Goal: Task Accomplishment & Management: Use online tool/utility

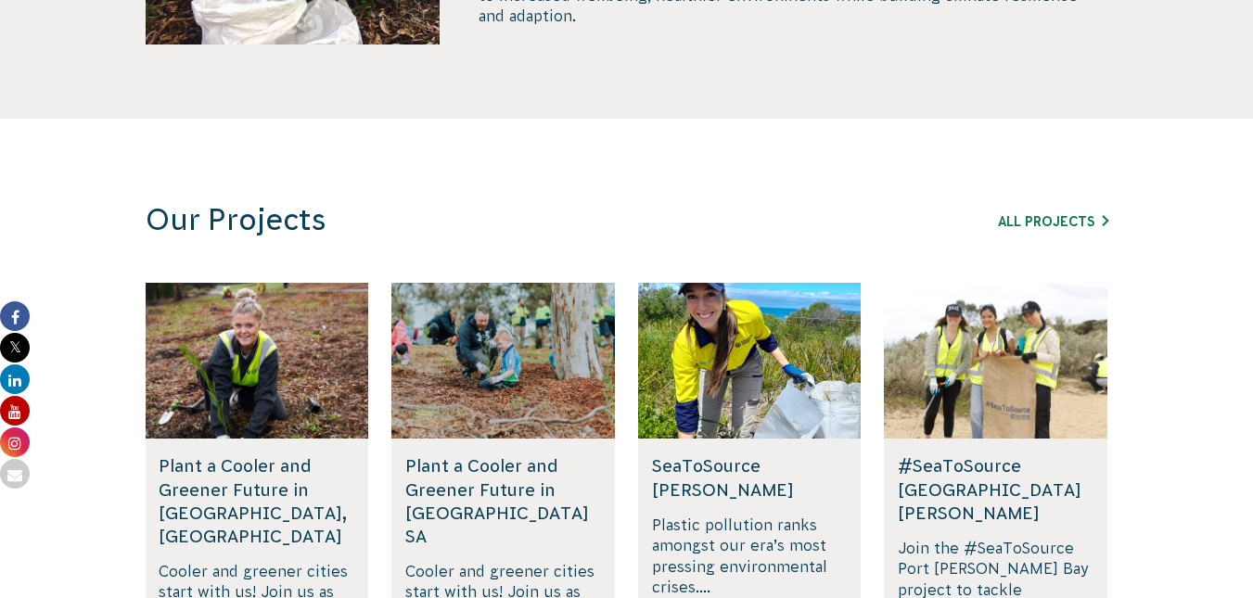
scroll to position [1113, 0]
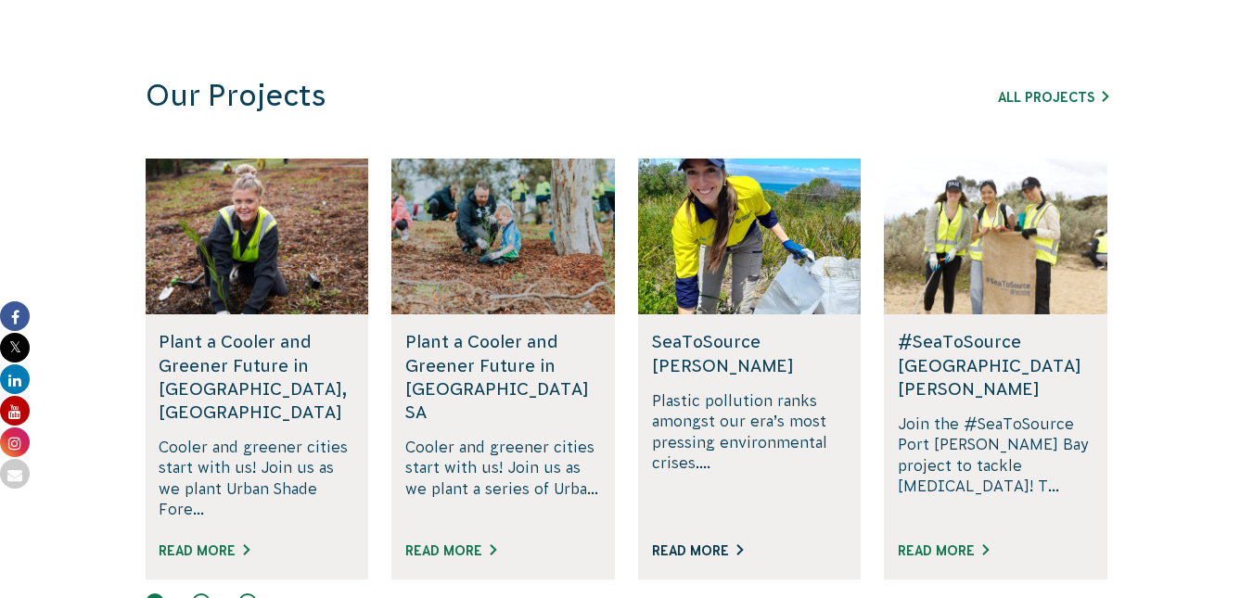
click at [678, 543] on link "Read More" at bounding box center [697, 550] width 91 height 15
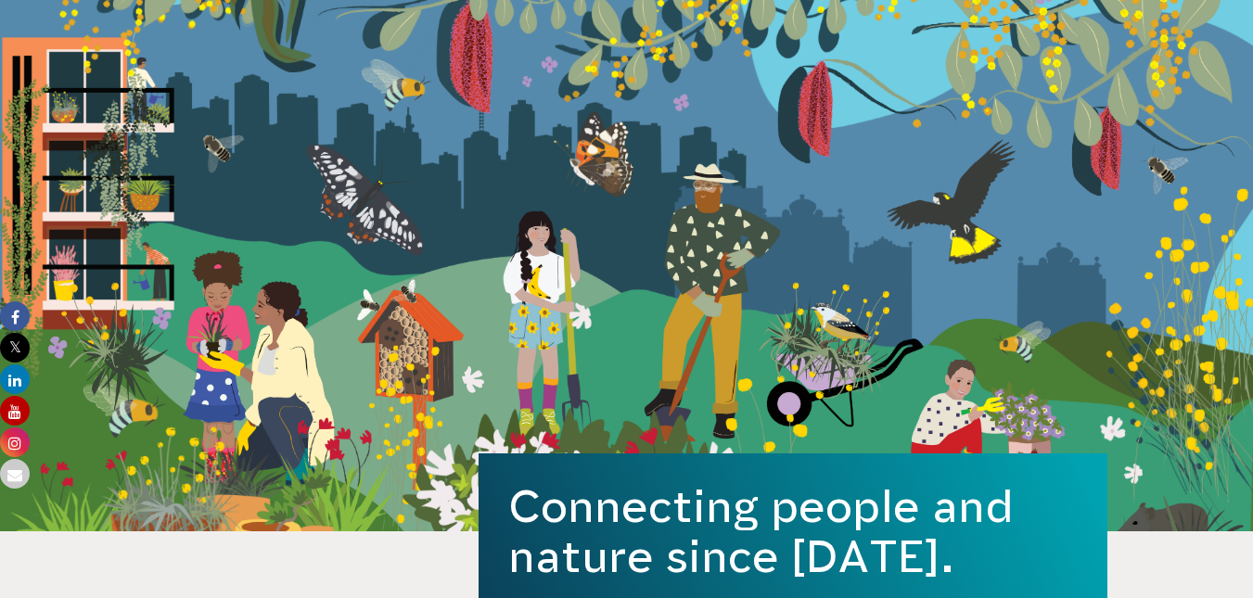
scroll to position [0, 0]
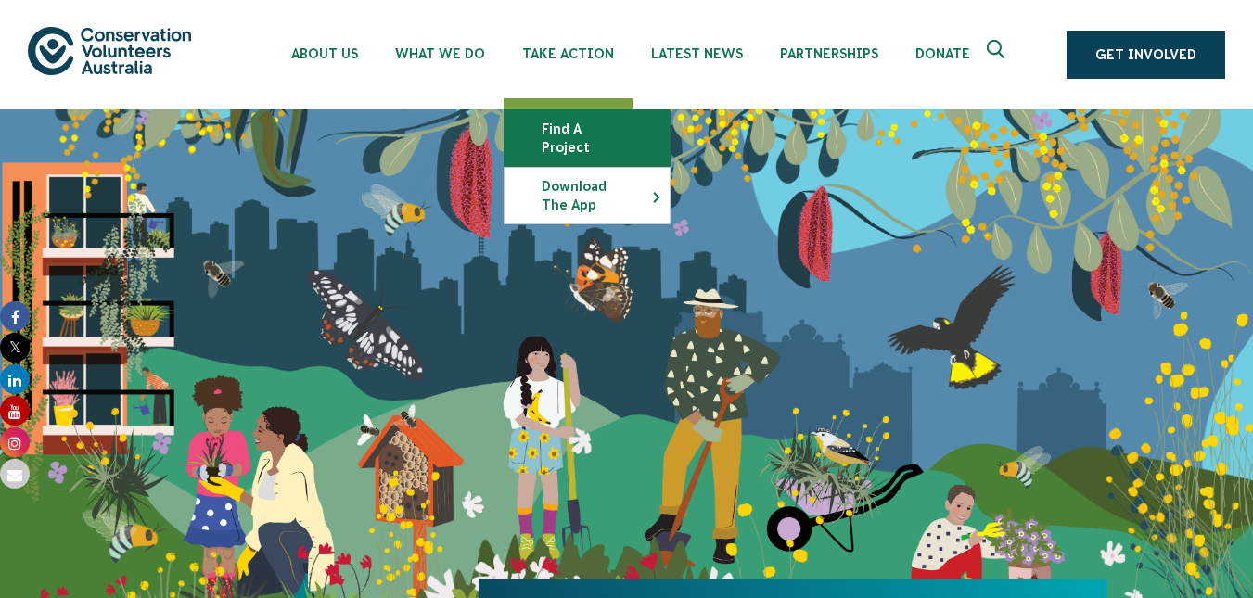
click at [560, 123] on link "Find a project" at bounding box center [586, 138] width 165 height 56
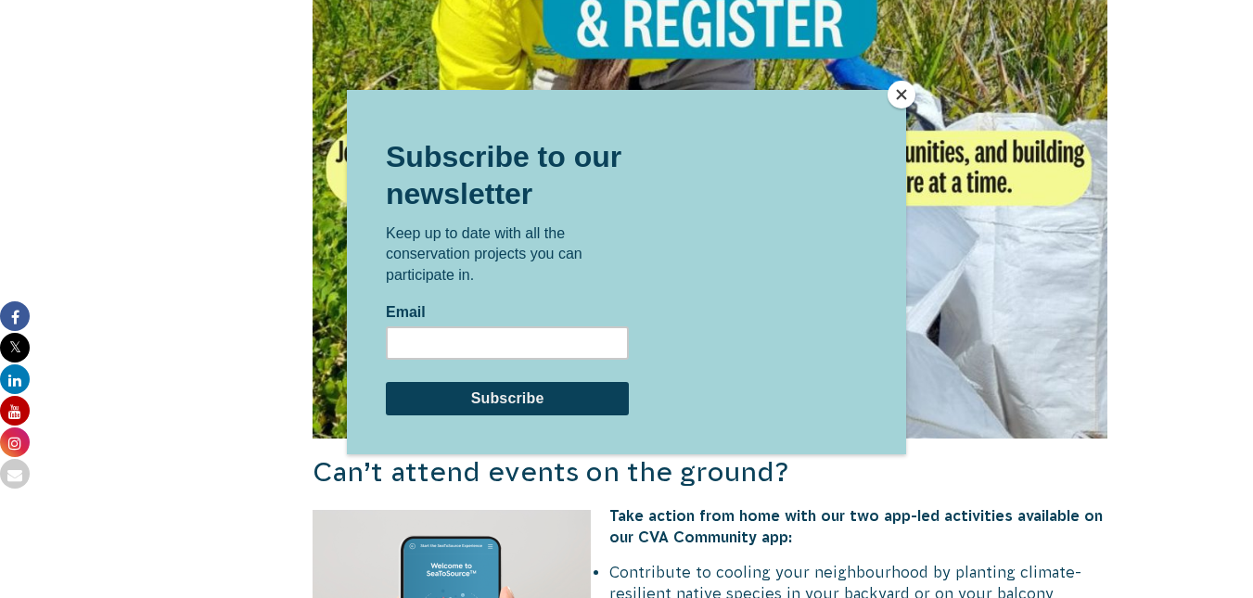
scroll to position [1622, 0]
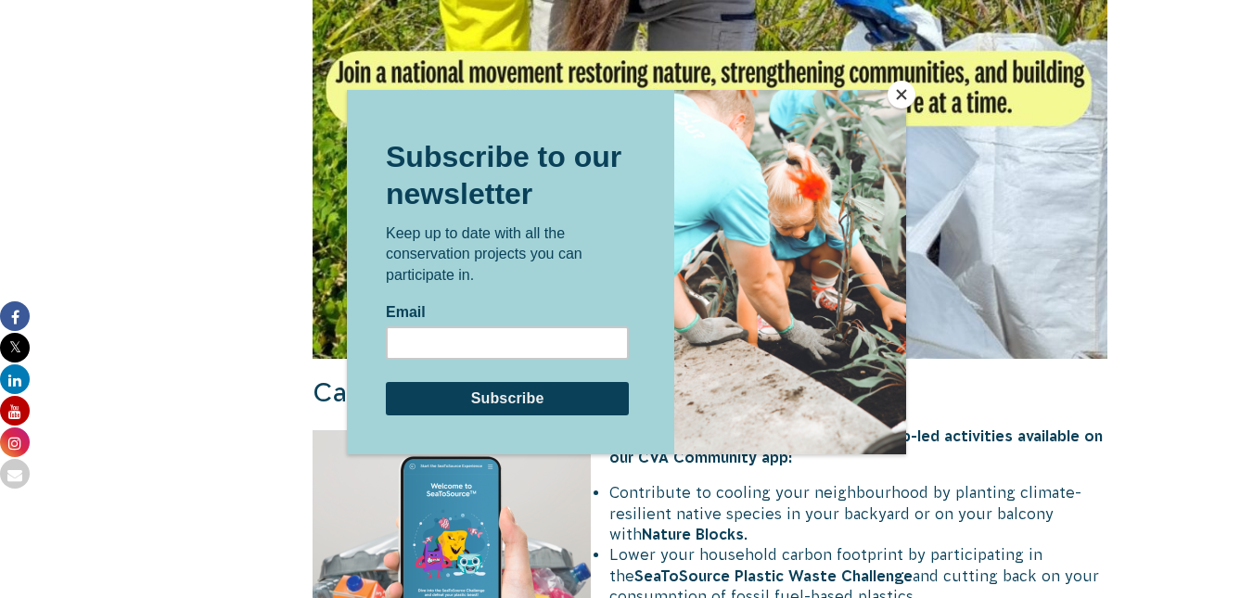
click at [895, 101] on button "Close" at bounding box center [901, 95] width 28 height 28
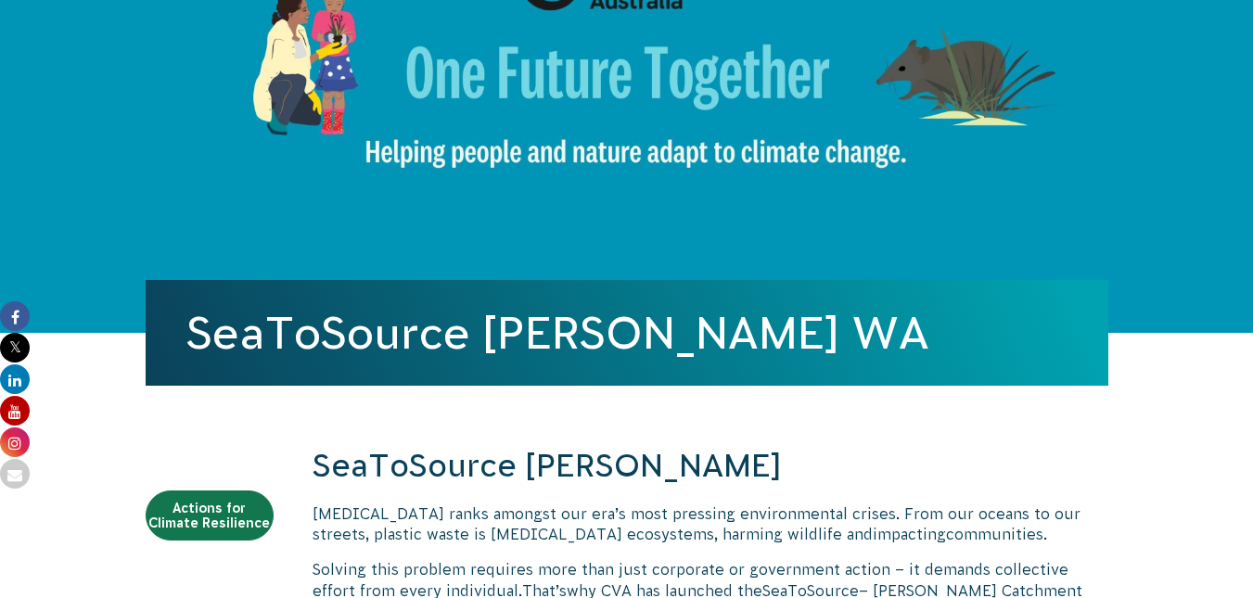
scroll to position [0, 0]
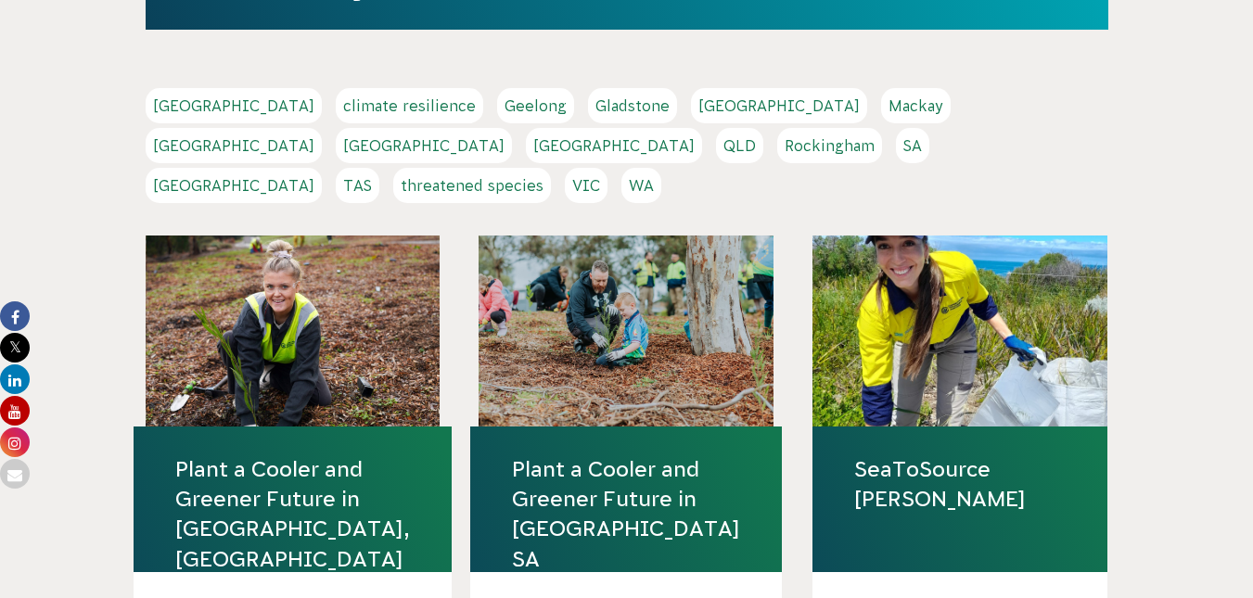
scroll to position [385, 0]
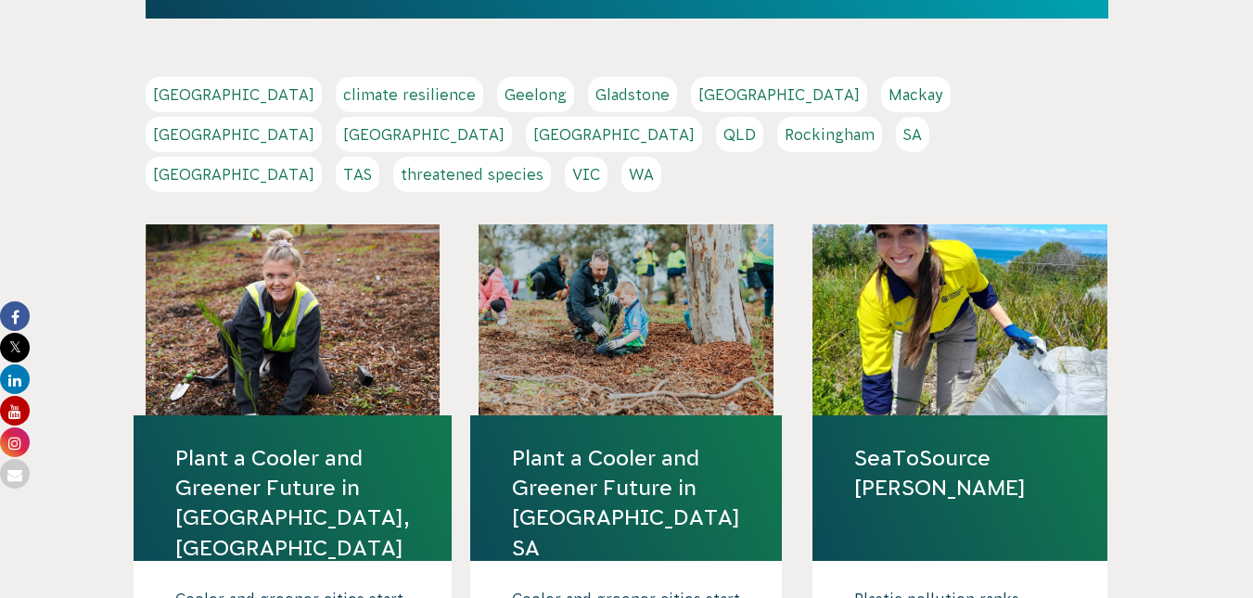
click at [661, 157] on link "WA" at bounding box center [641, 174] width 40 height 35
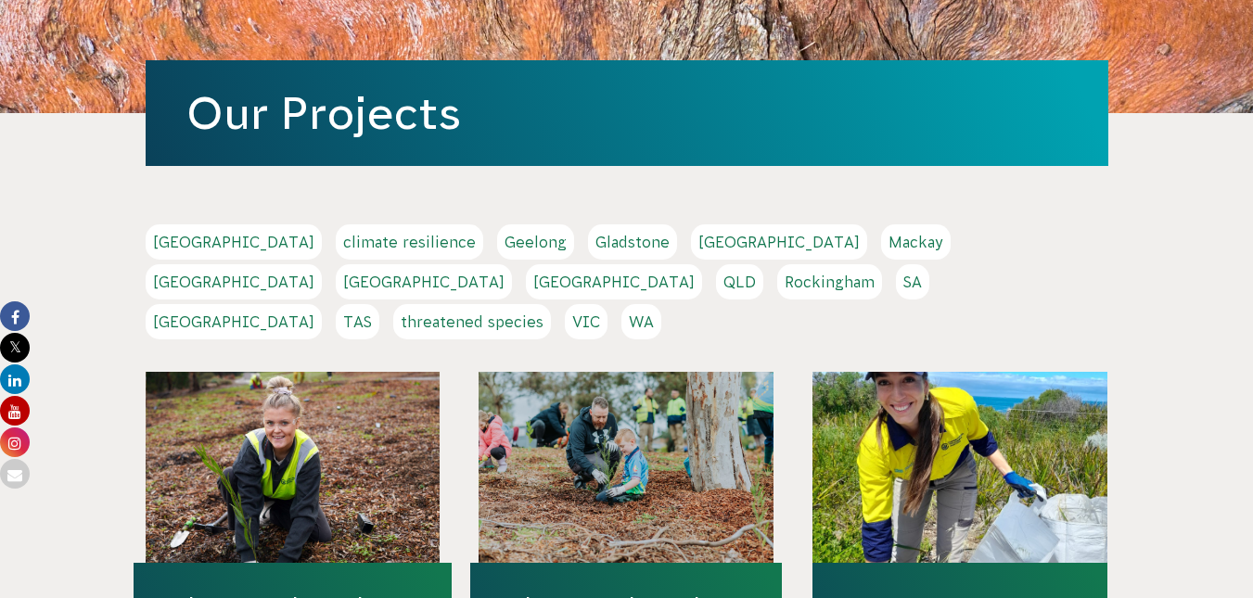
scroll to position [85, 0]
